Goal: Task Accomplishment & Management: Use online tool/utility

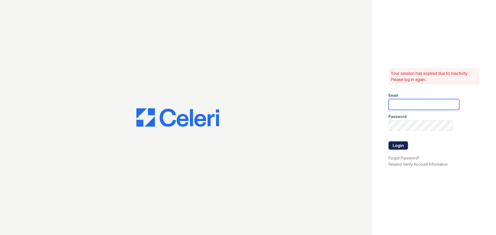
type input "[DOMAIN_NAME][EMAIL_ADDRESS][DOMAIN_NAME]"
click at [403, 142] on button "Login" at bounding box center [398, 146] width 19 height 8
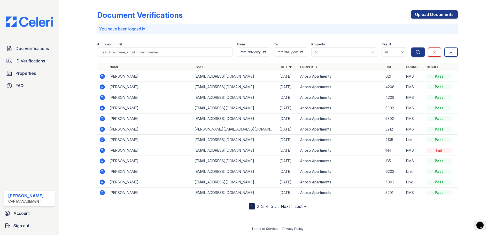
click at [125, 78] on td "JaQuan Hickerson" at bounding box center [150, 76] width 85 height 11
click at [449, 14] on link "Upload Documents" at bounding box center [434, 14] width 47 height 8
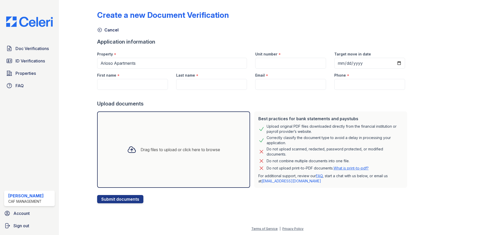
click at [101, 30] on icon at bounding box center [99, 29] width 5 height 5
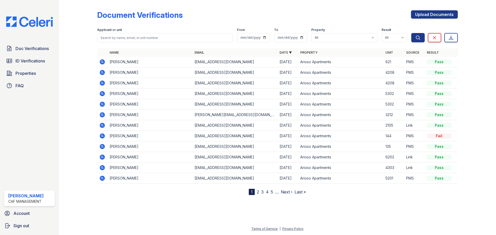
click at [195, 13] on div "Document Verifications Upload Documents" at bounding box center [277, 16] width 361 height 13
